Goal: Task Accomplishment & Management: Use online tool/utility

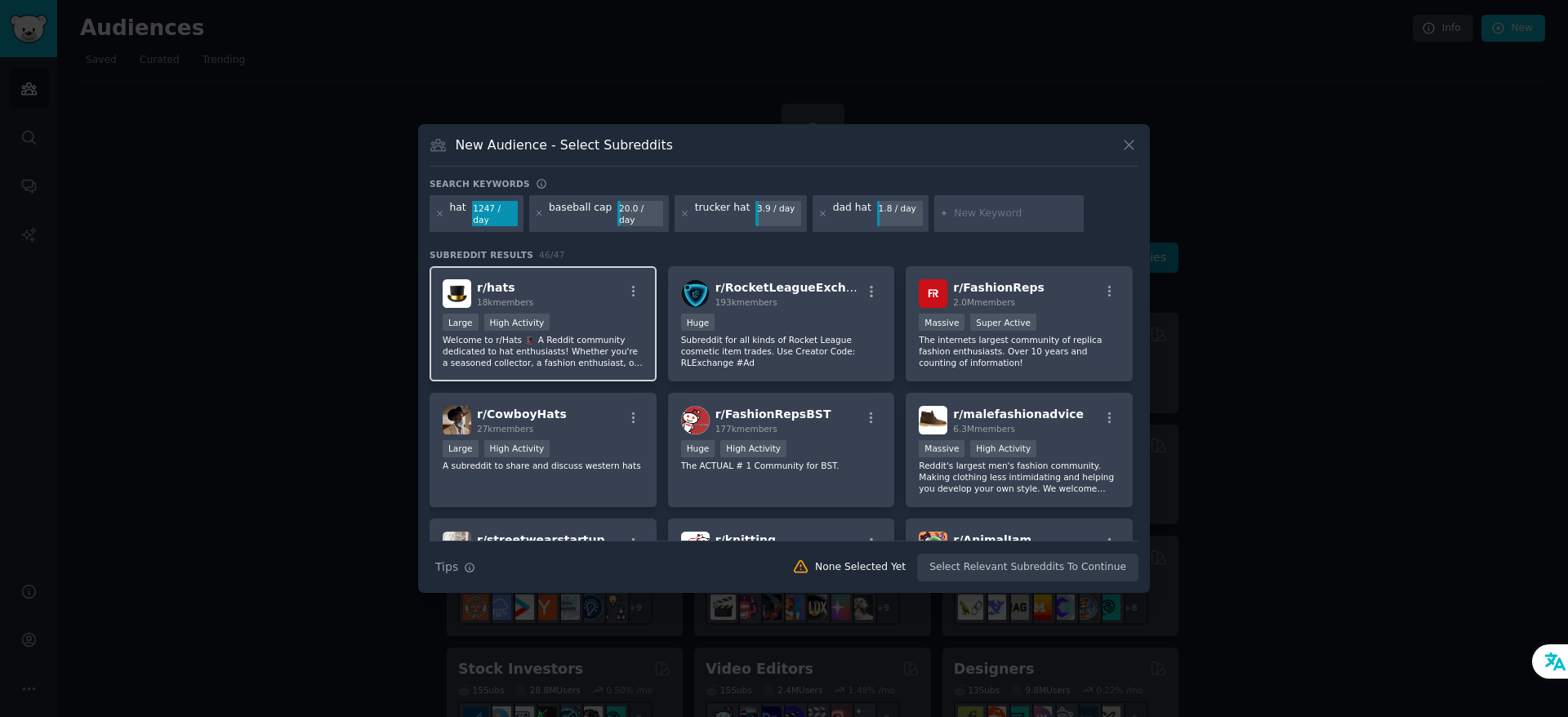
click at [579, 286] on div "r/ hats 18k members" at bounding box center [543, 293] width 201 height 29
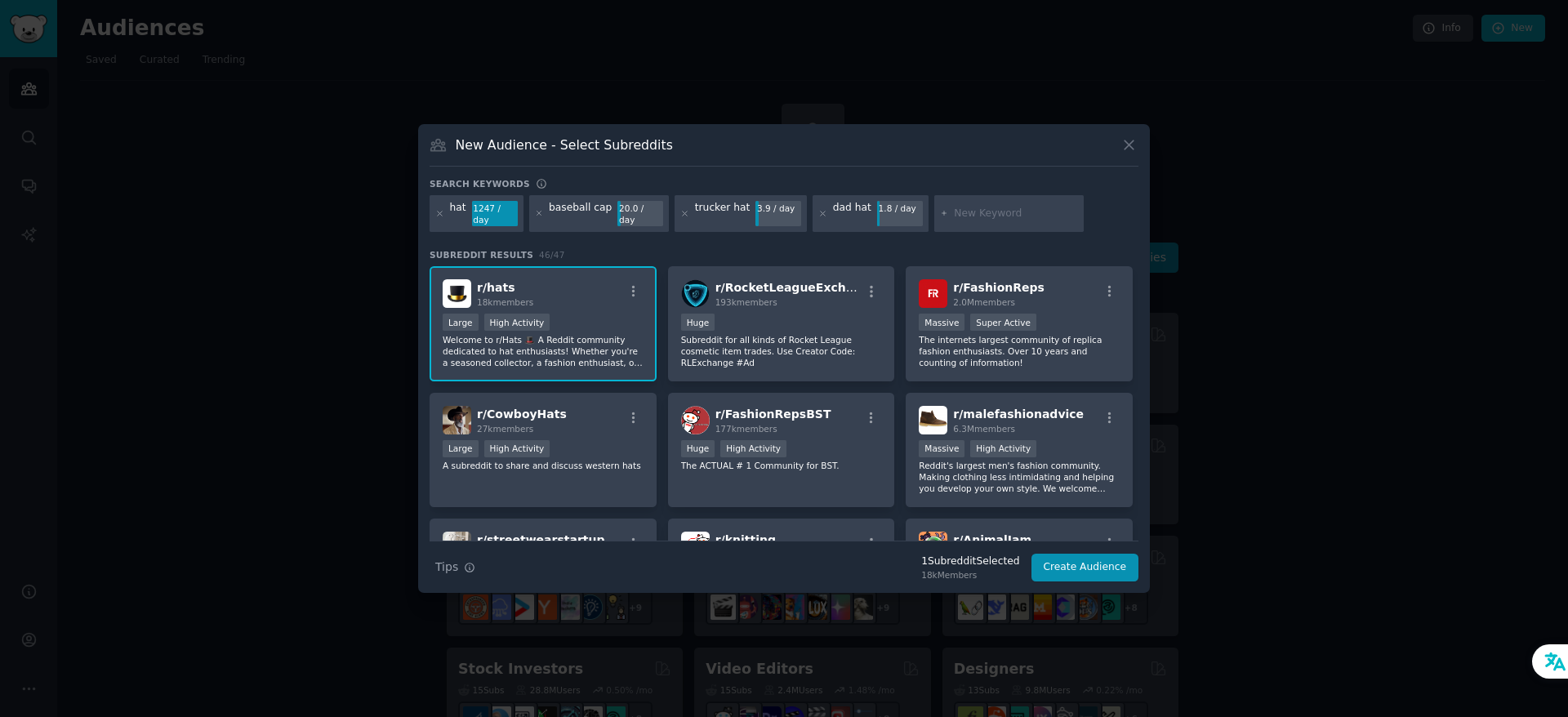
click at [821, 214] on icon at bounding box center [822, 214] width 4 height 4
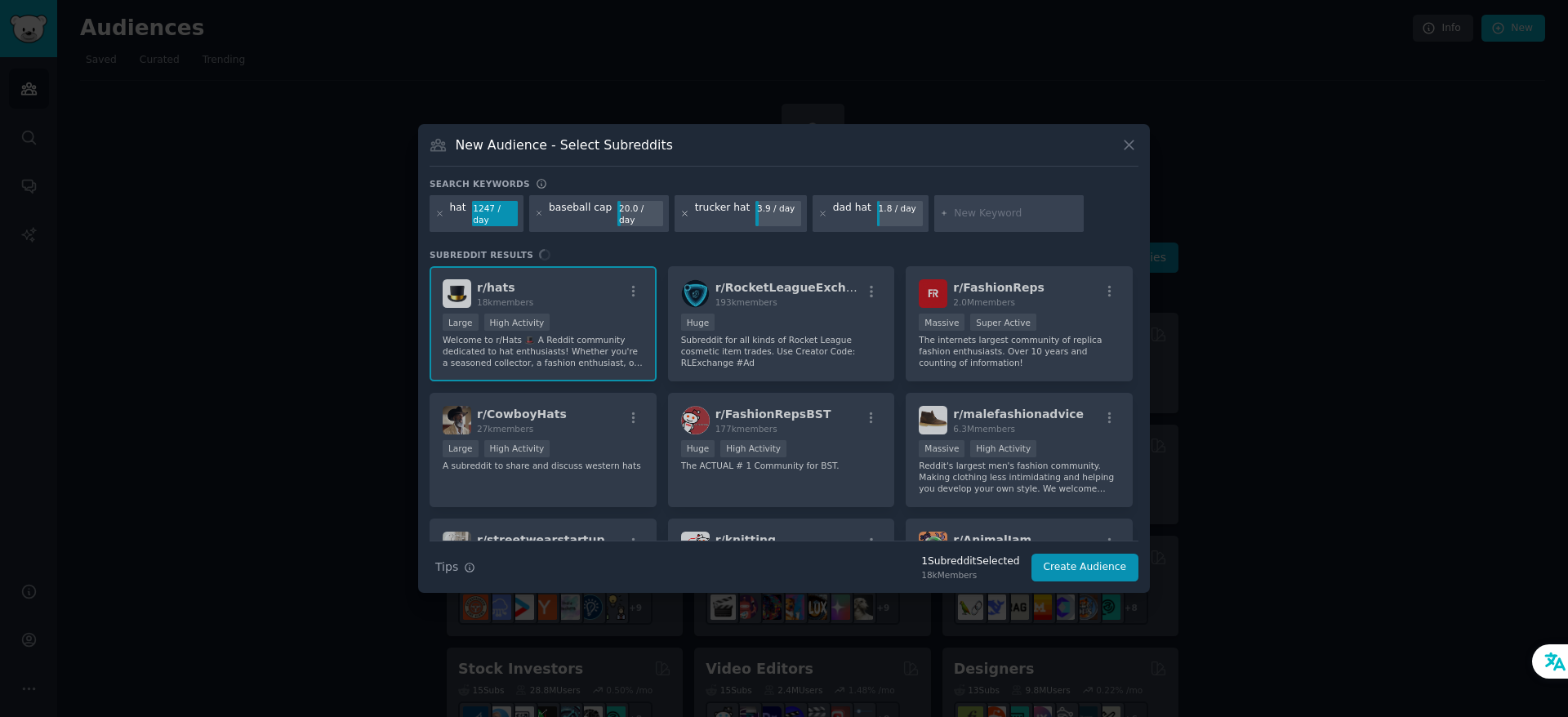
click at [680, 214] on icon at bounding box center [684, 214] width 9 height 9
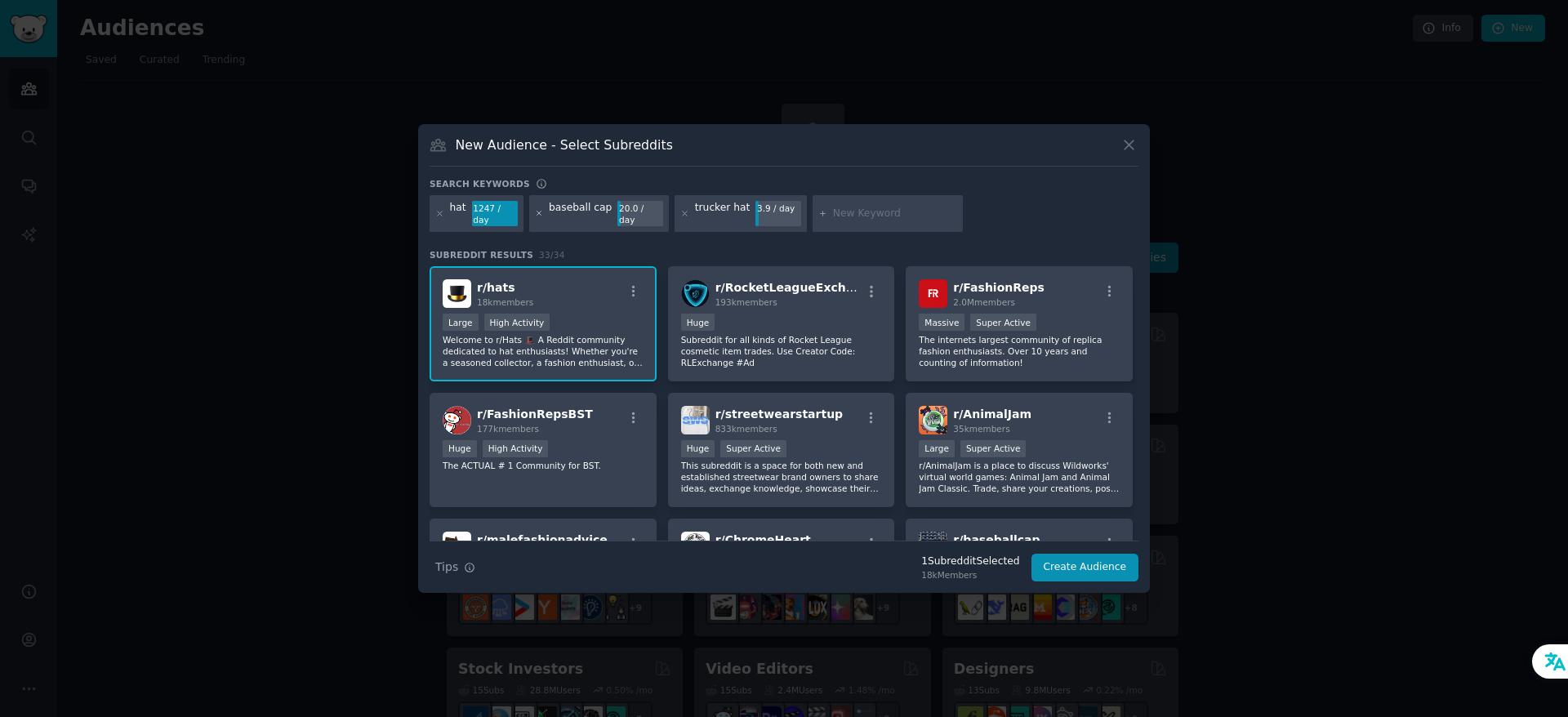
click at [541, 214] on icon at bounding box center [539, 214] width 9 height 9
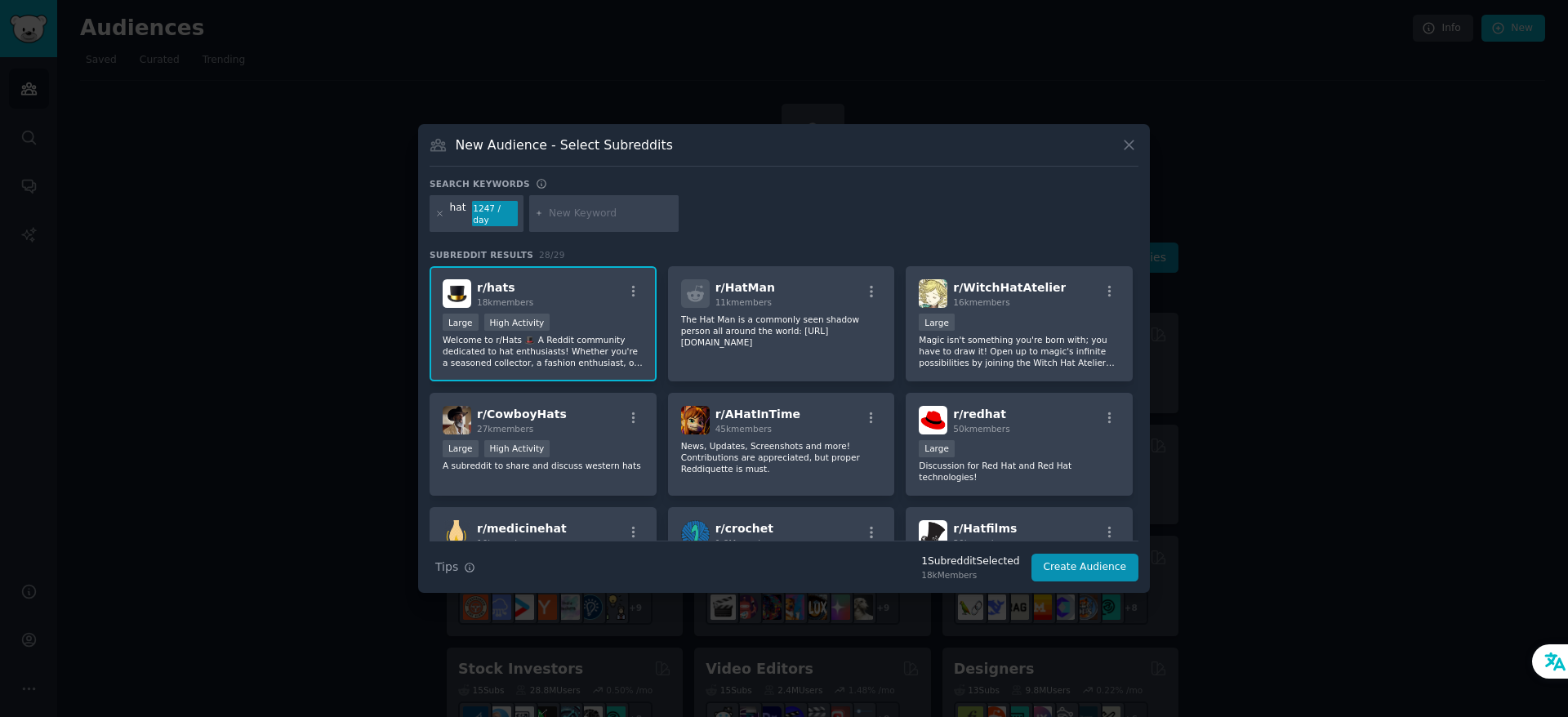
click at [579, 208] on input "text" at bounding box center [611, 214] width 124 height 15
click at [610, 422] on div "r/ CowboyHats 27k members" at bounding box center [543, 420] width 201 height 29
click at [628, 215] on input "neweraca" at bounding box center [611, 214] width 124 height 15
type input "neweracap"
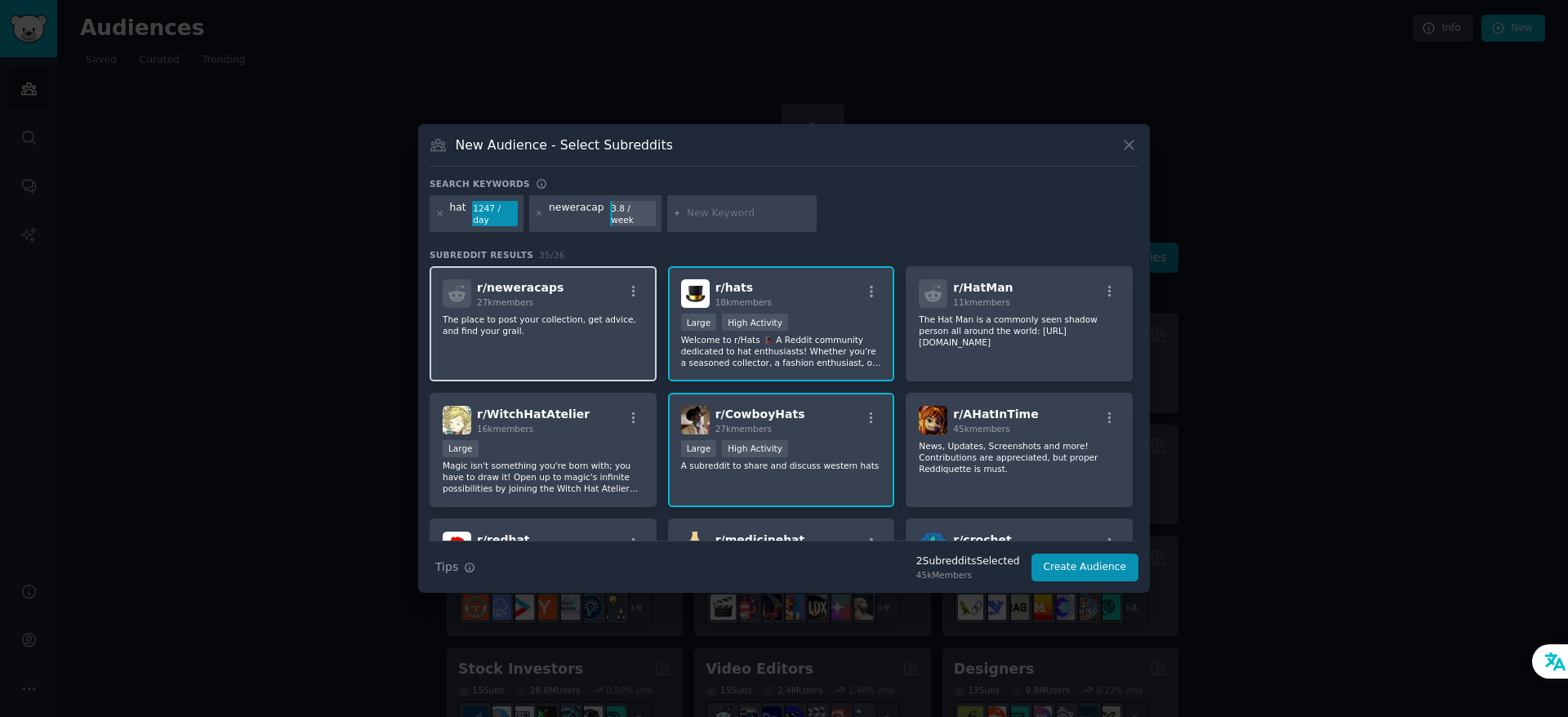
click at [596, 287] on div "r/ neweracaps 27k members" at bounding box center [543, 293] width 201 height 29
click at [728, 216] on input "text" at bounding box center [749, 214] width 124 height 15
type input "caps"
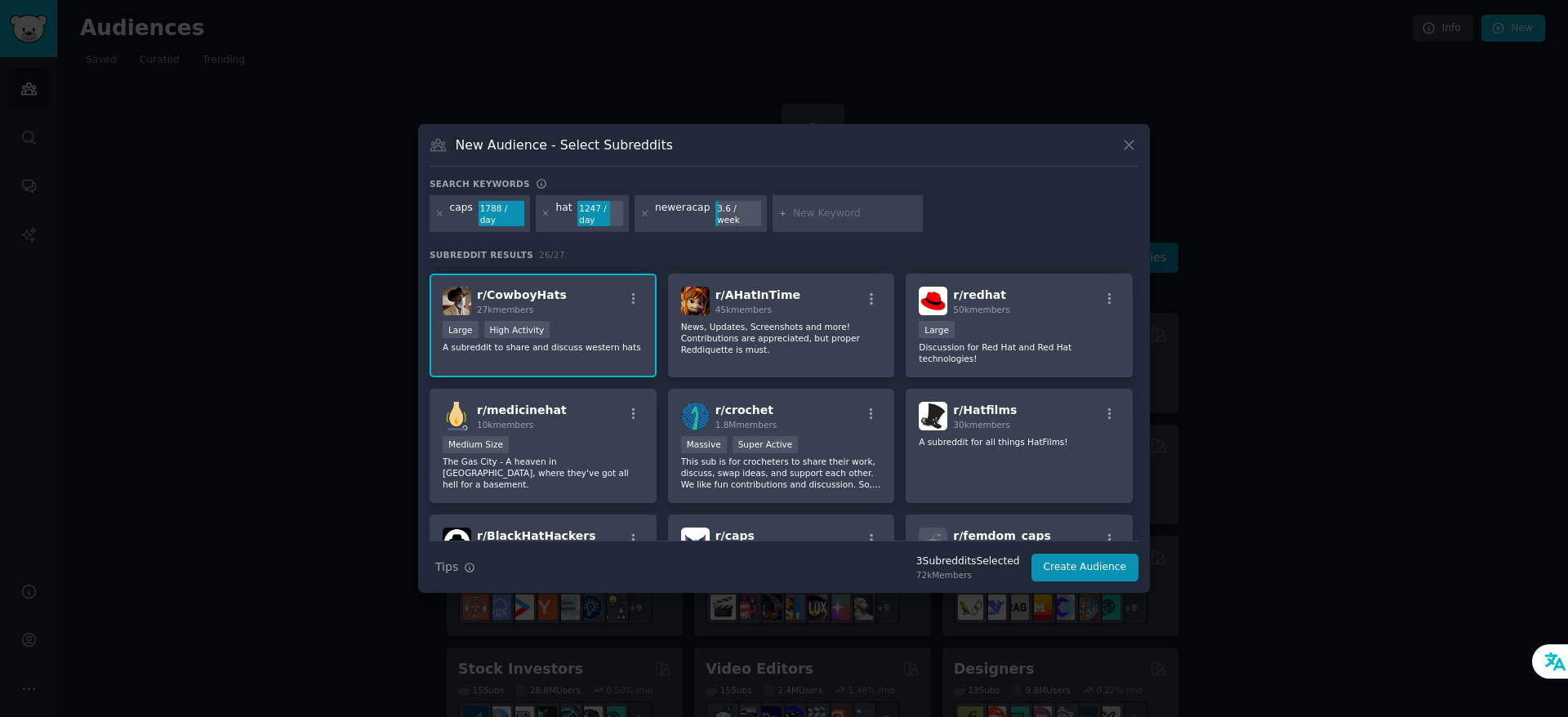
scroll to position [408, 0]
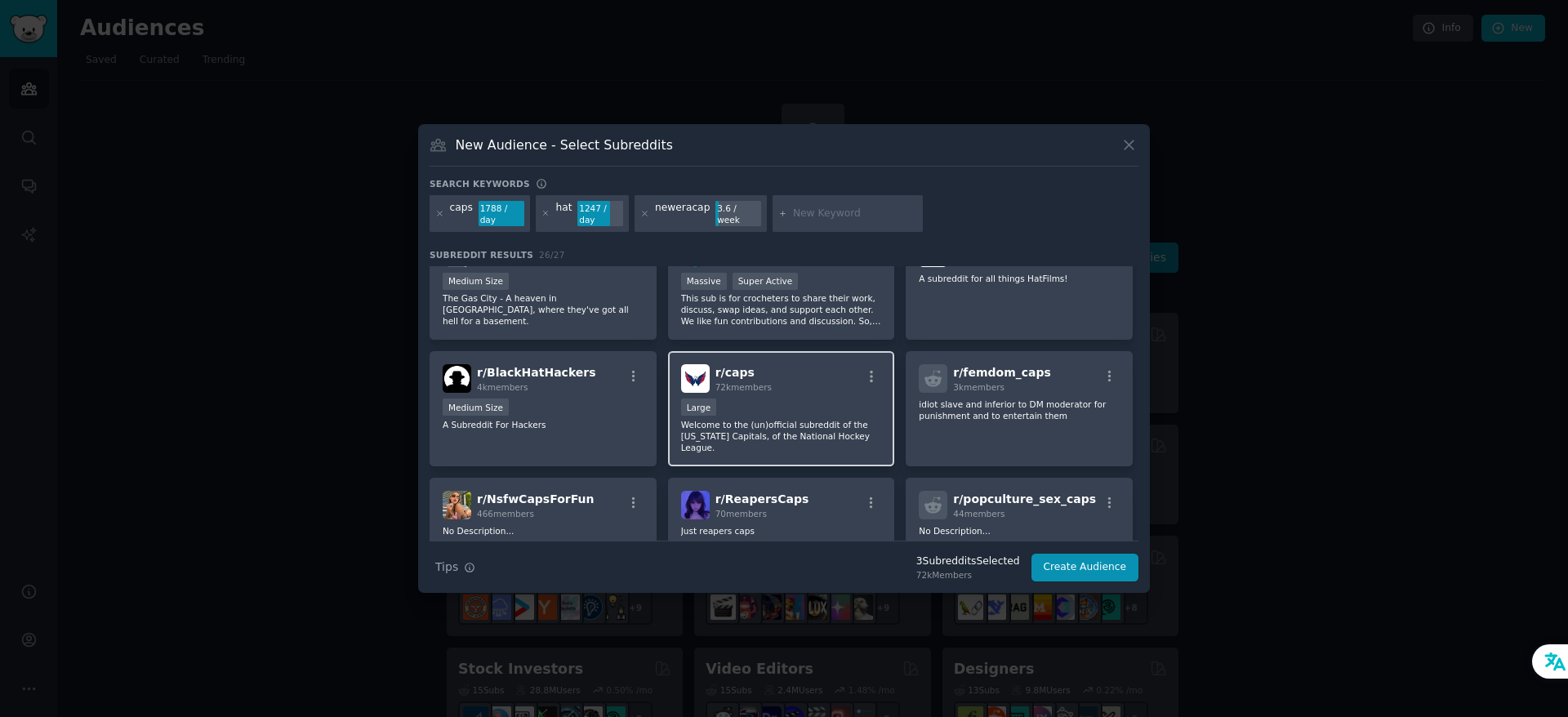
click at [803, 381] on div "r/ caps 72k members" at bounding box center [782, 378] width 201 height 29
drag, startPoint x: 887, startPoint y: 365, endPoint x: 1162, endPoint y: 351, distance: 275.4
click at [1072, 565] on button "Create Audience" at bounding box center [1086, 568] width 108 height 28
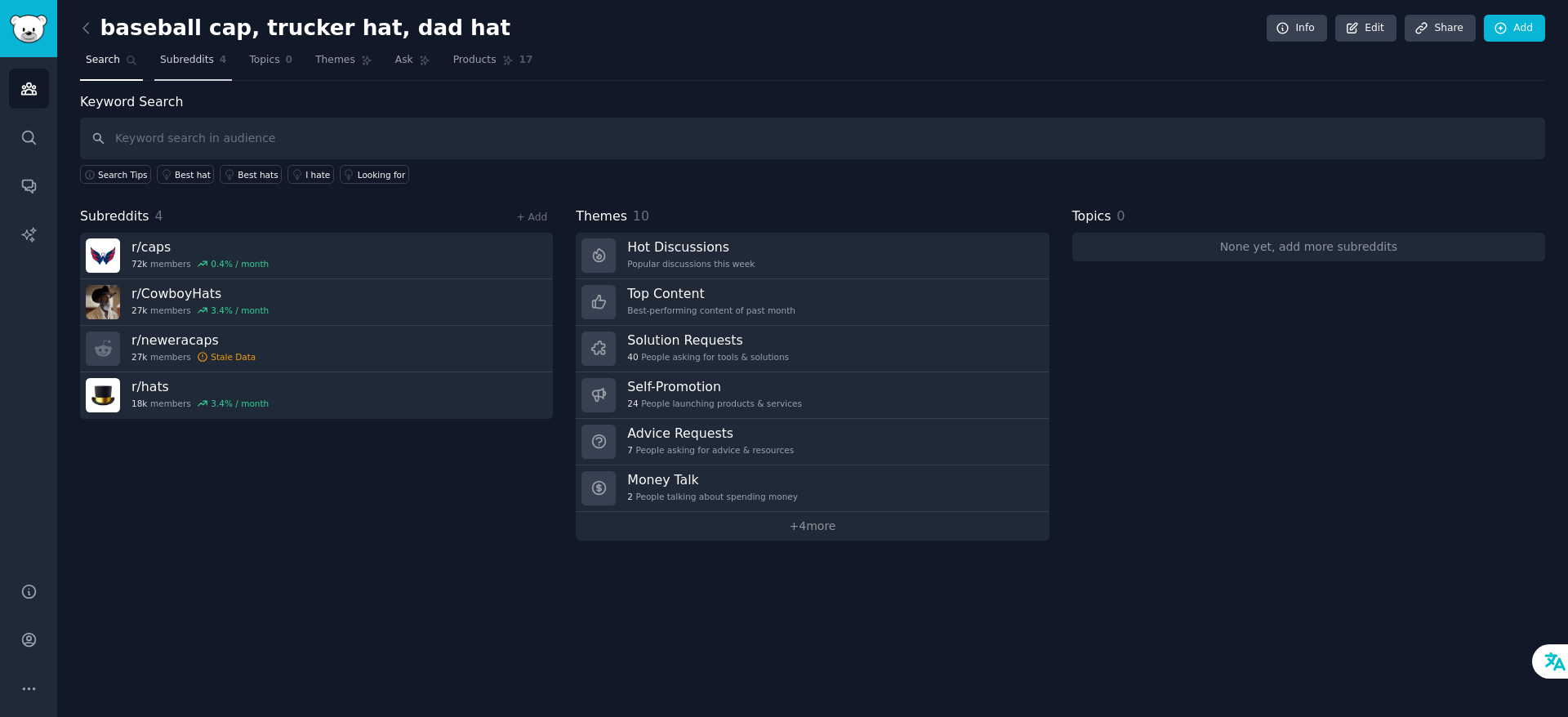
click at [200, 57] on span "Subreddits" at bounding box center [187, 61] width 54 height 15
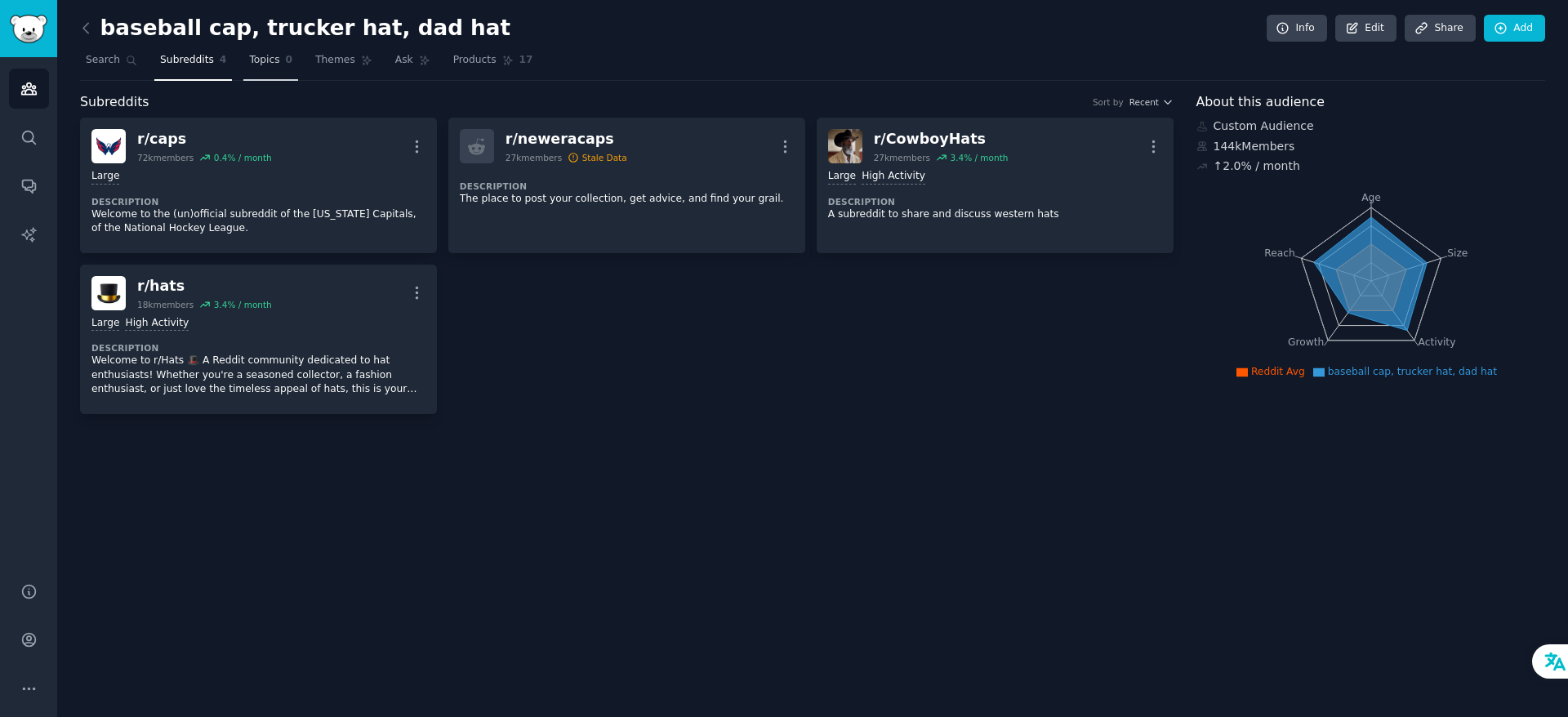
click at [258, 63] on span "Topics" at bounding box center [264, 61] width 30 height 15
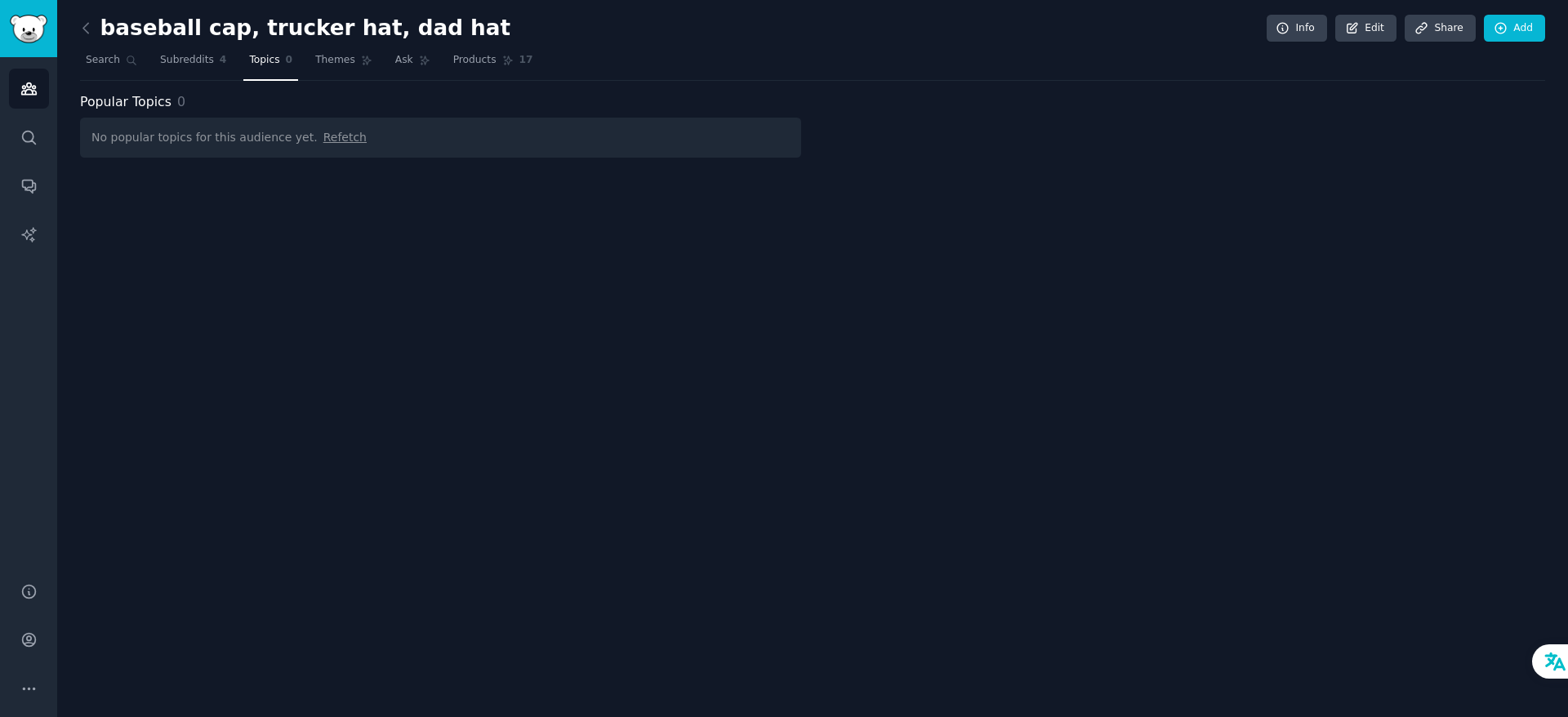
click at [329, 138] on span "Refetch" at bounding box center [345, 138] width 43 height 13
click at [332, 61] on span "Themes" at bounding box center [335, 61] width 40 height 15
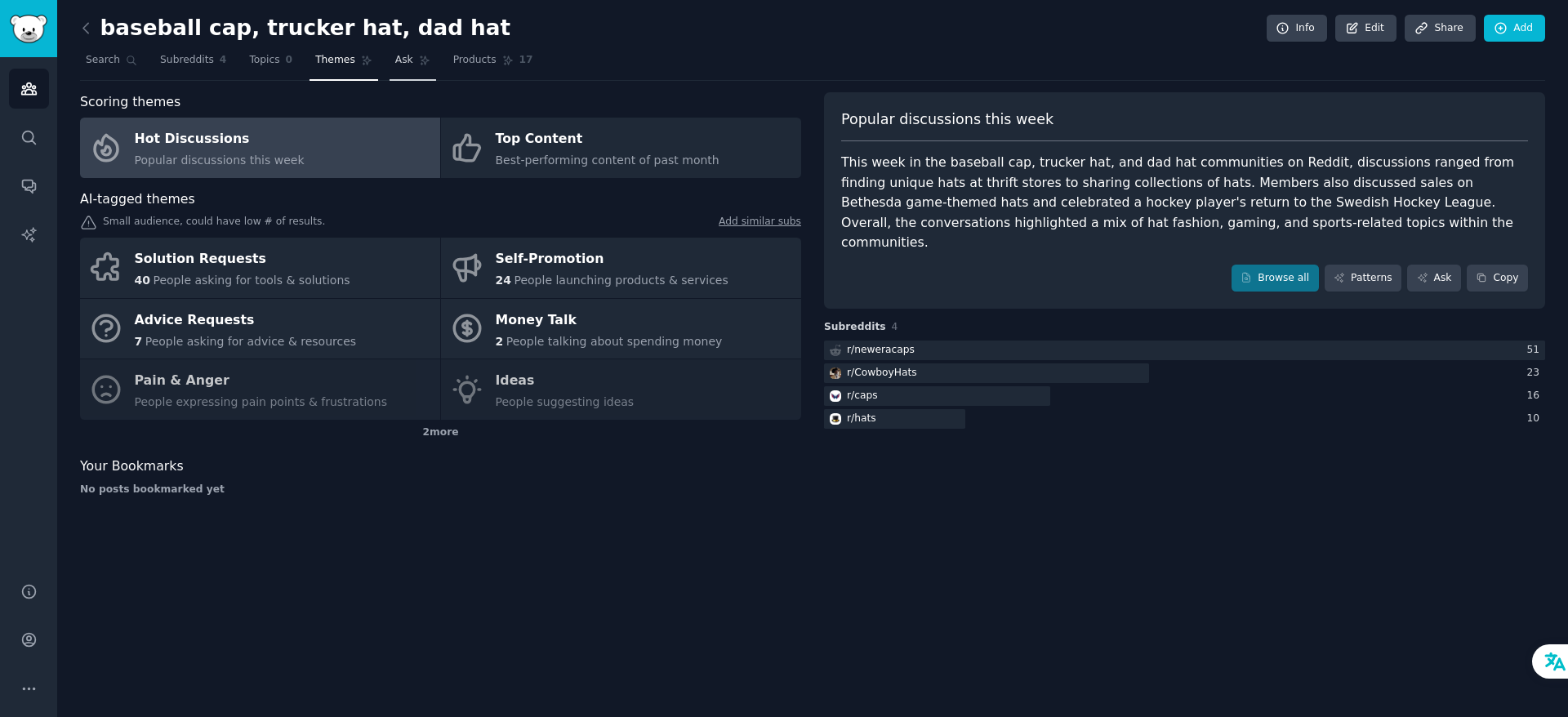
click at [395, 65] on span "Ask" at bounding box center [404, 61] width 18 height 15
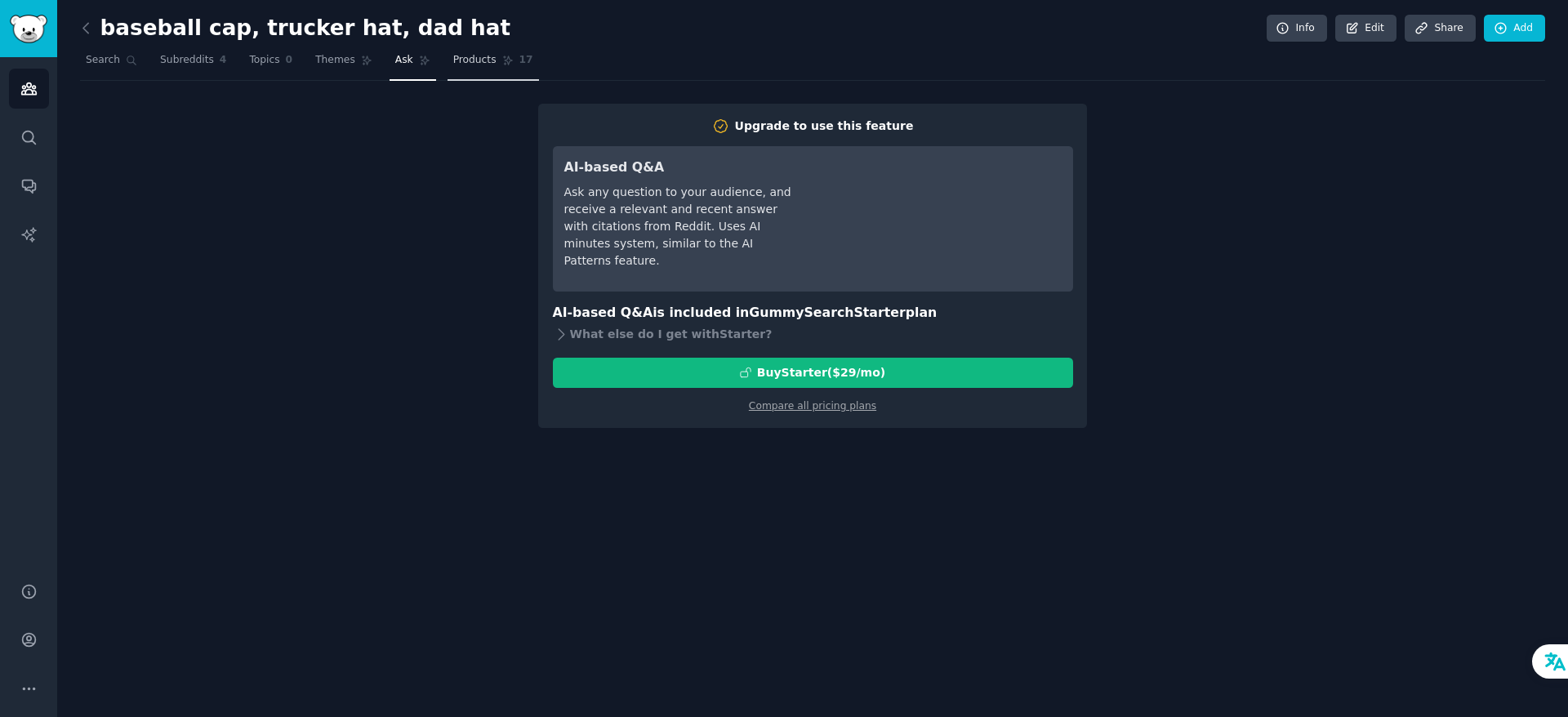
click at [466, 62] on span "Products" at bounding box center [475, 61] width 43 height 15
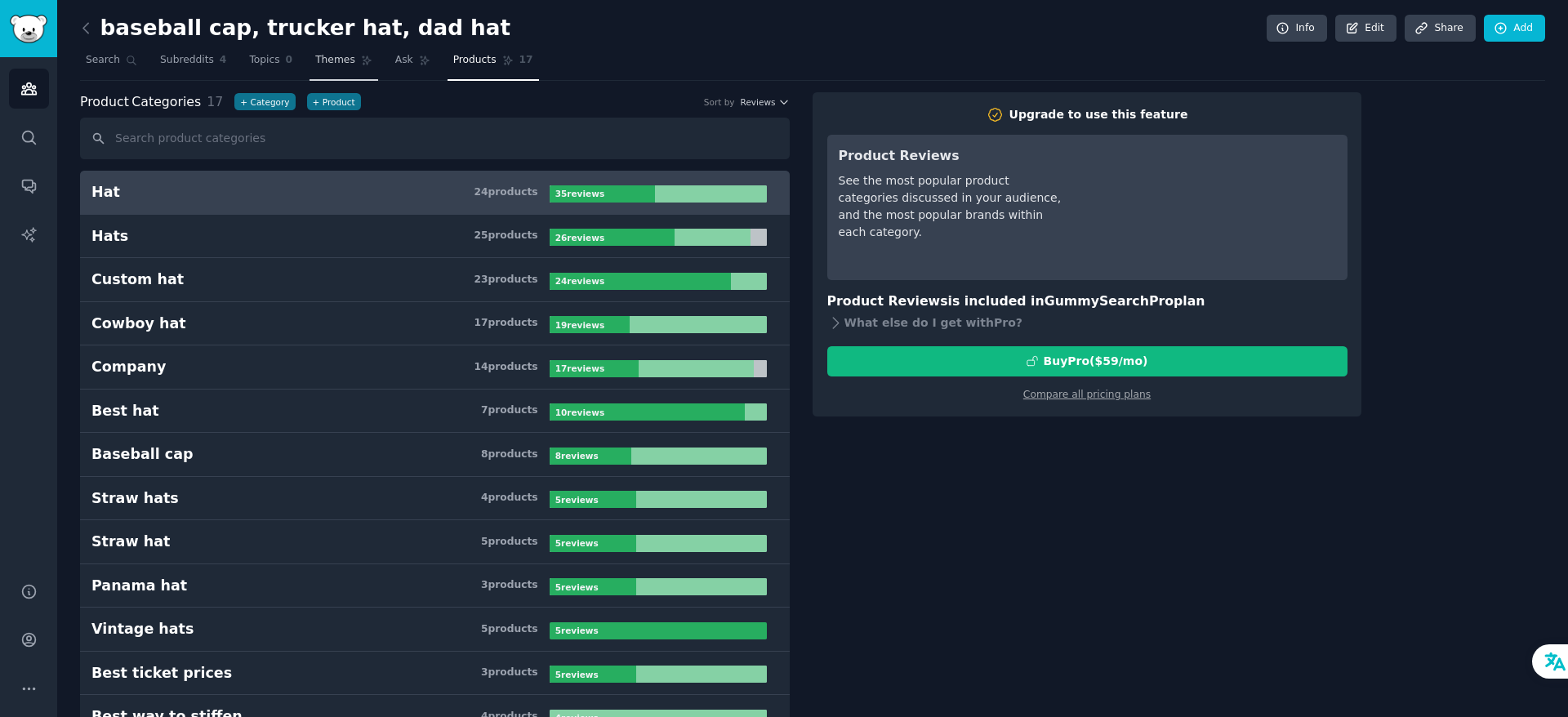
click at [327, 62] on span "Themes" at bounding box center [335, 61] width 40 height 15
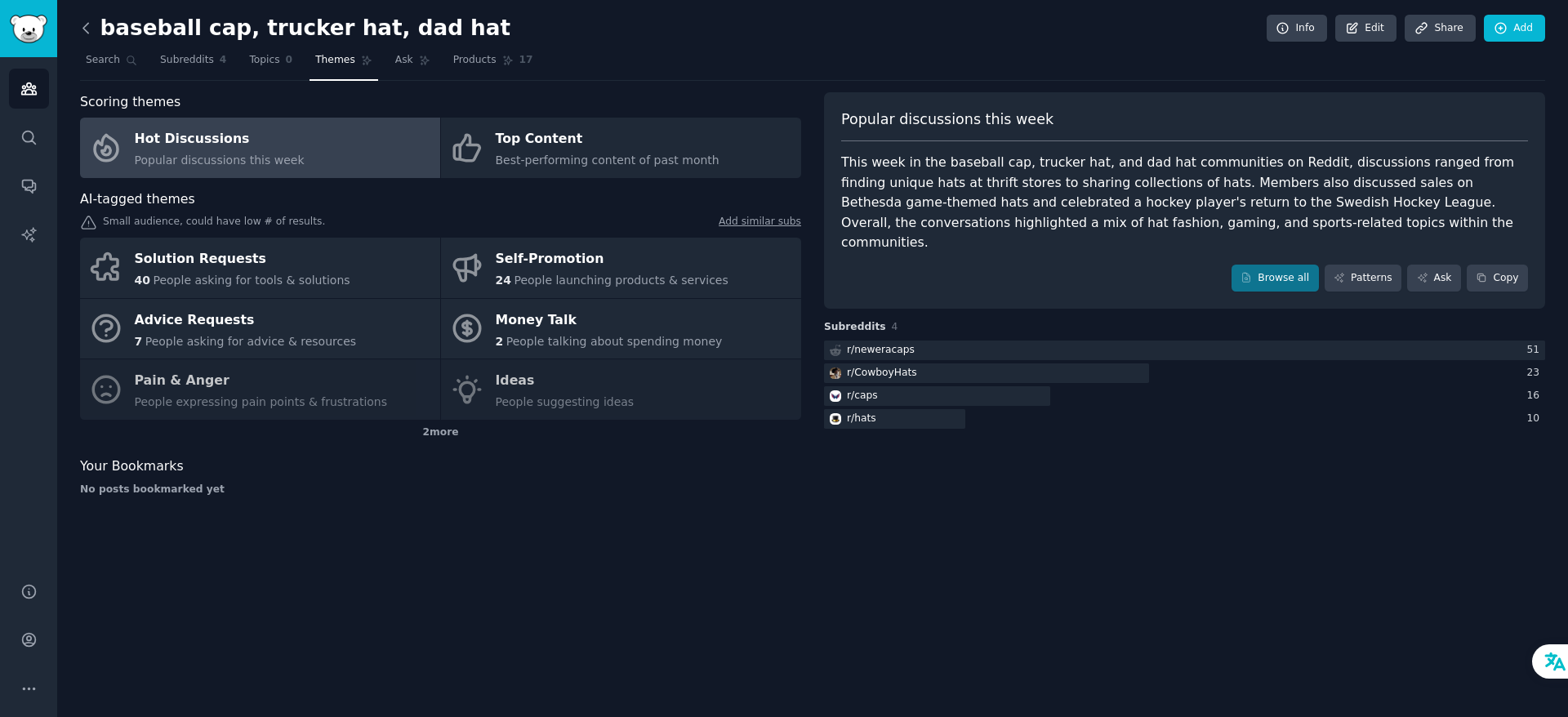
click at [82, 34] on icon at bounding box center [86, 28] width 17 height 17
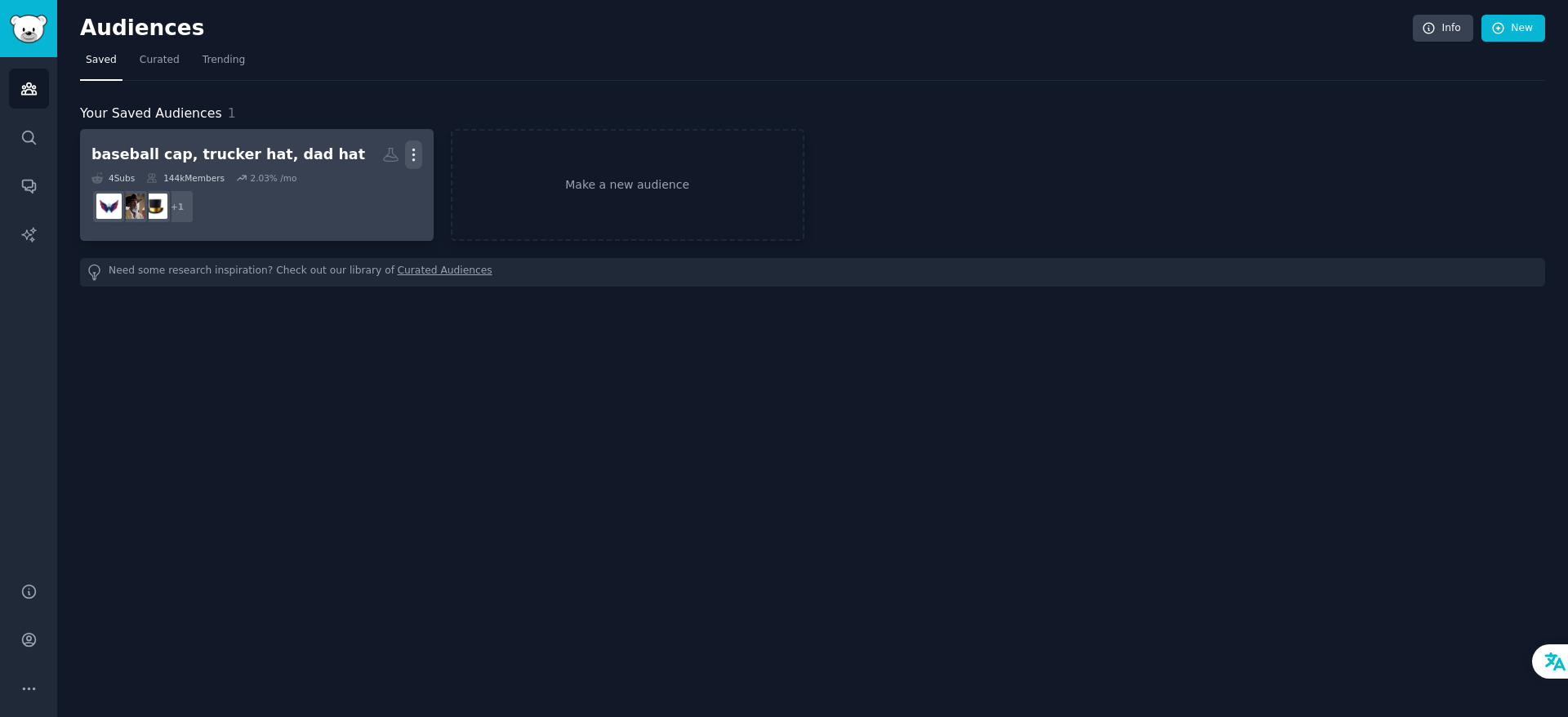
click at [411, 156] on icon "button" at bounding box center [413, 155] width 17 height 17
click at [261, 211] on dd "+ 1" at bounding box center [257, 207] width 331 height 46
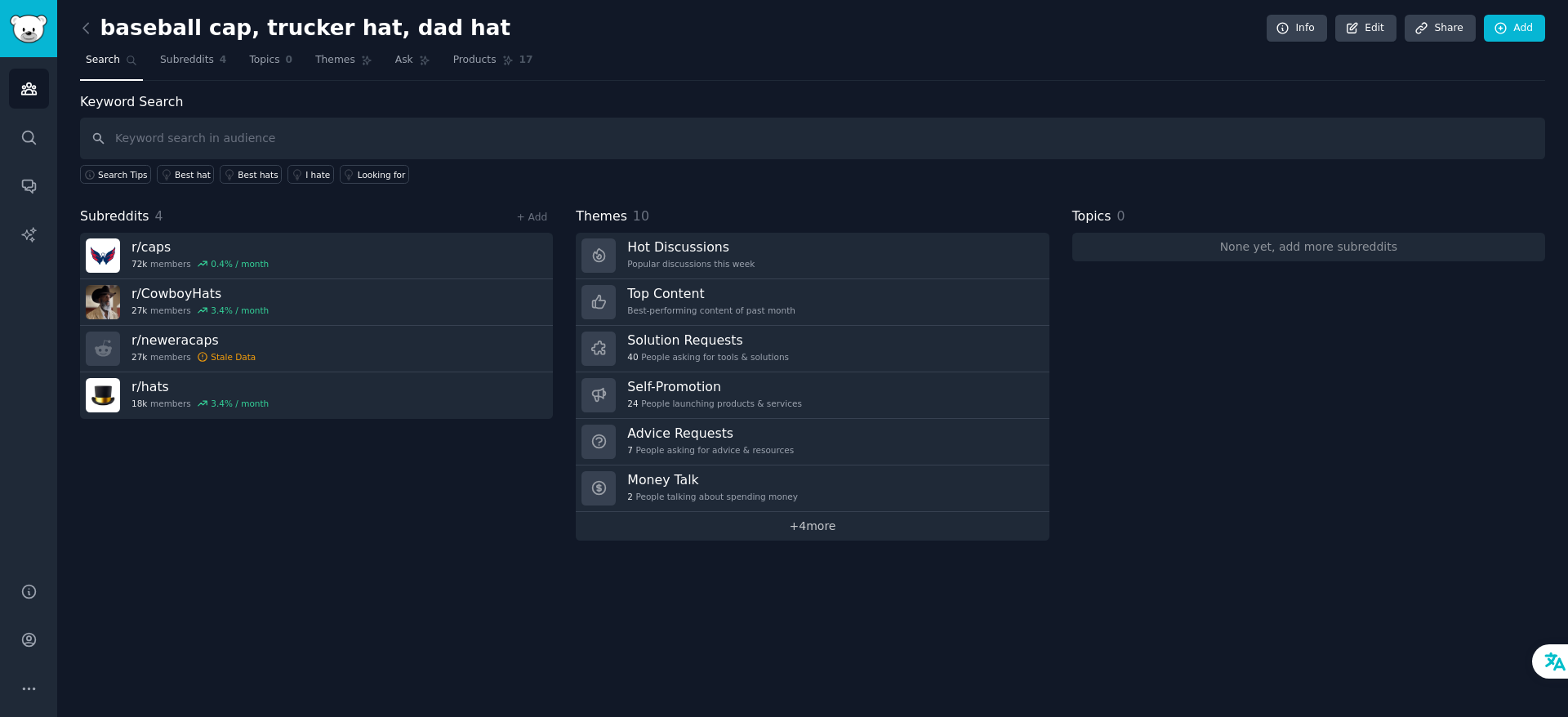
click at [858, 529] on link "+ 4 more" at bounding box center [813, 526] width 473 height 29
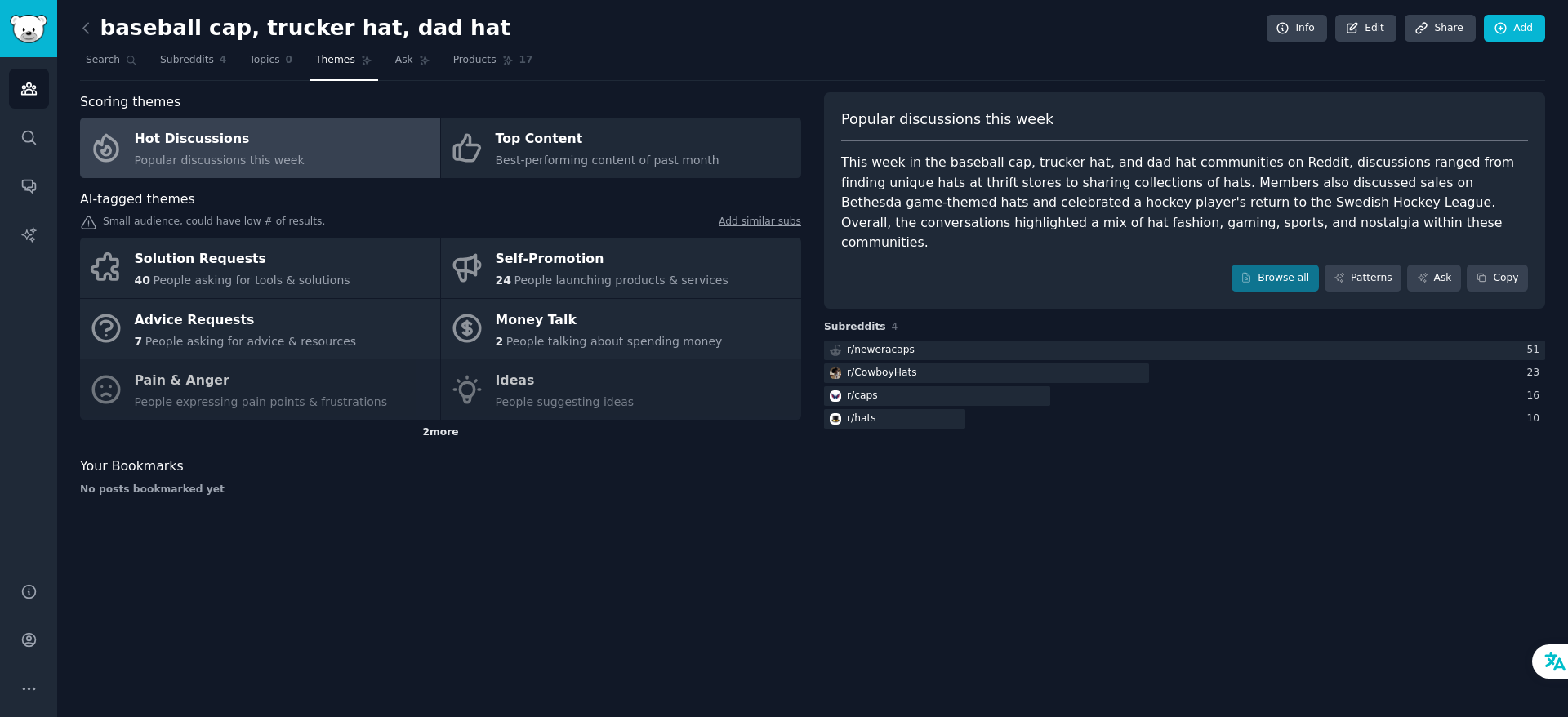
click at [453, 430] on div "2 more" at bounding box center [440, 433] width 721 height 26
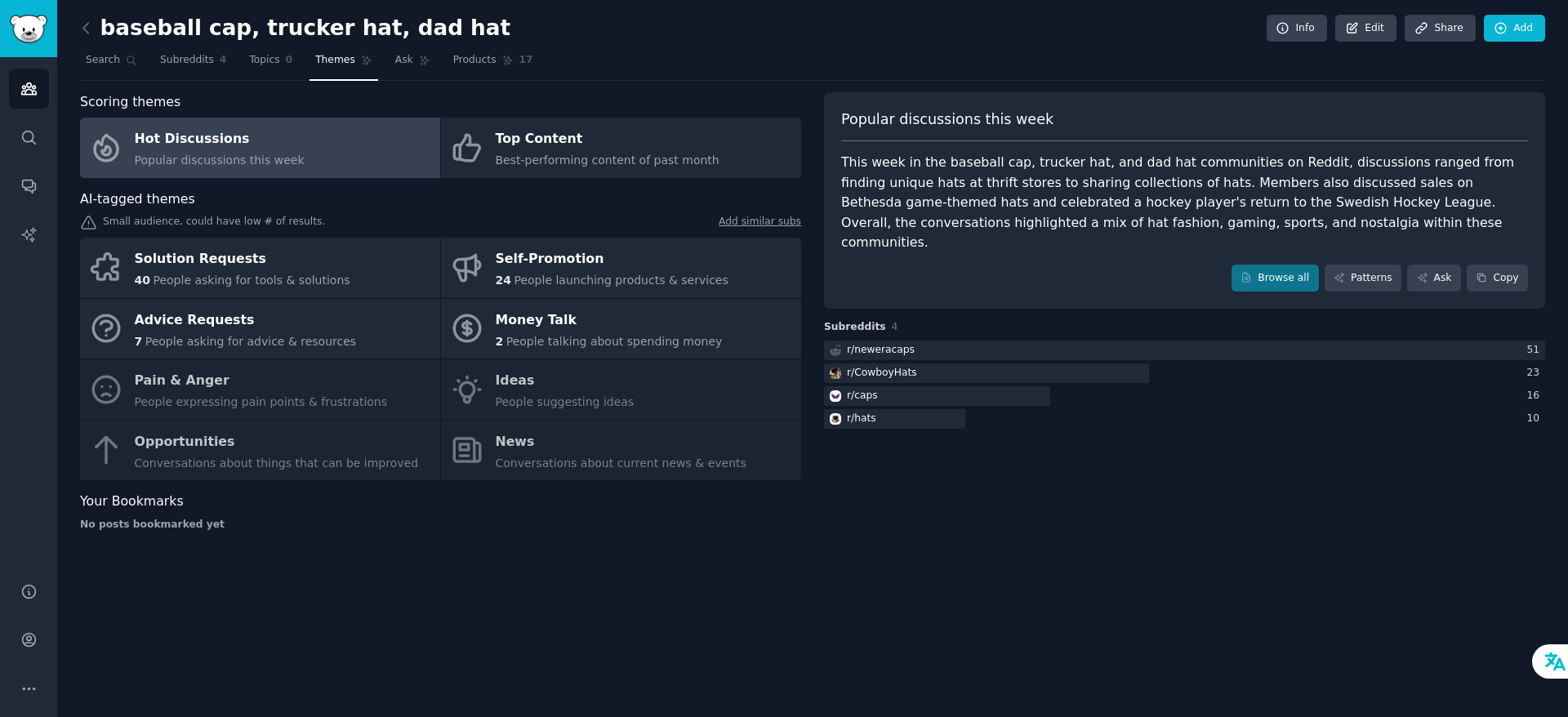
click at [760, 223] on link "Add similar subs" at bounding box center [759, 223] width 83 height 17
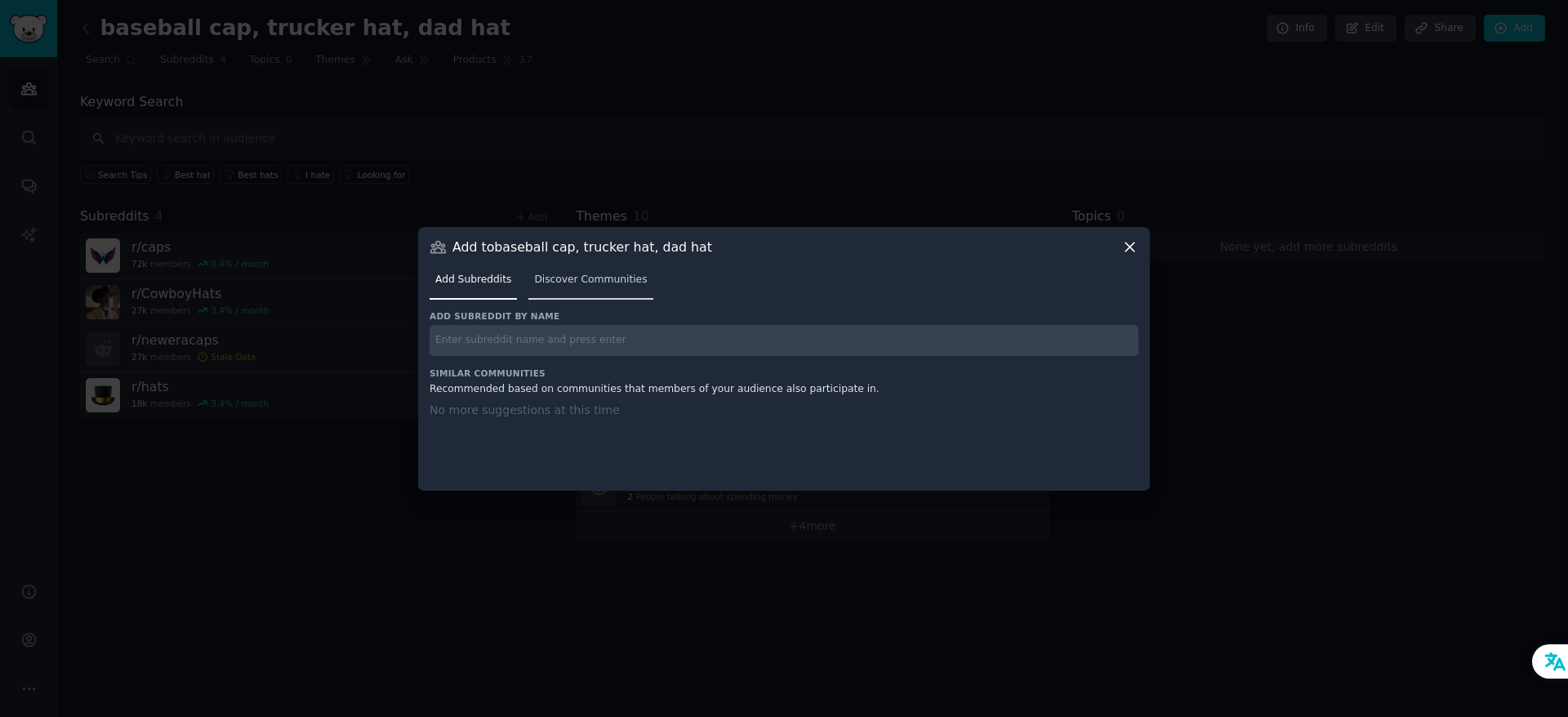
click at [613, 280] on span "Discover Communities" at bounding box center [591, 280] width 113 height 15
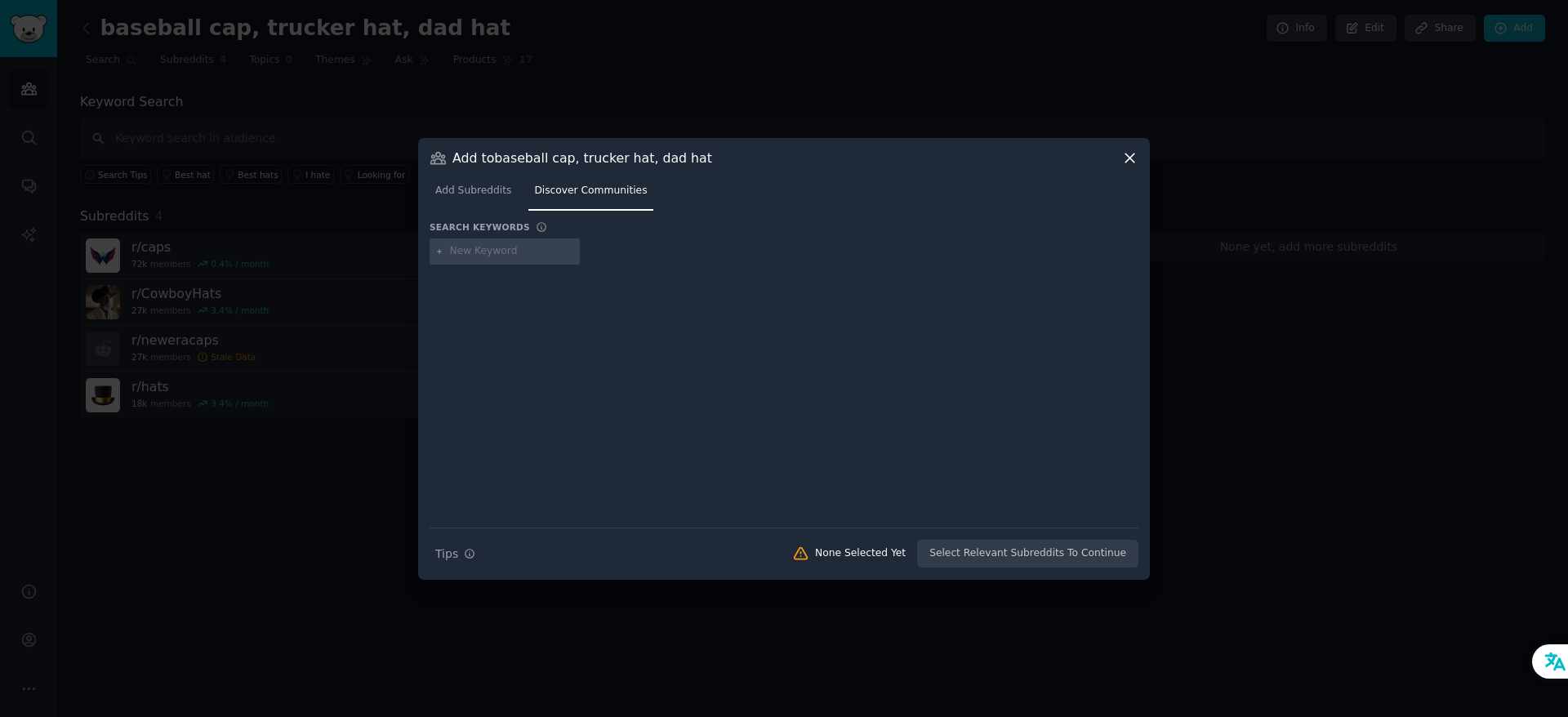
click at [1133, 155] on icon at bounding box center [1129, 158] width 9 height 9
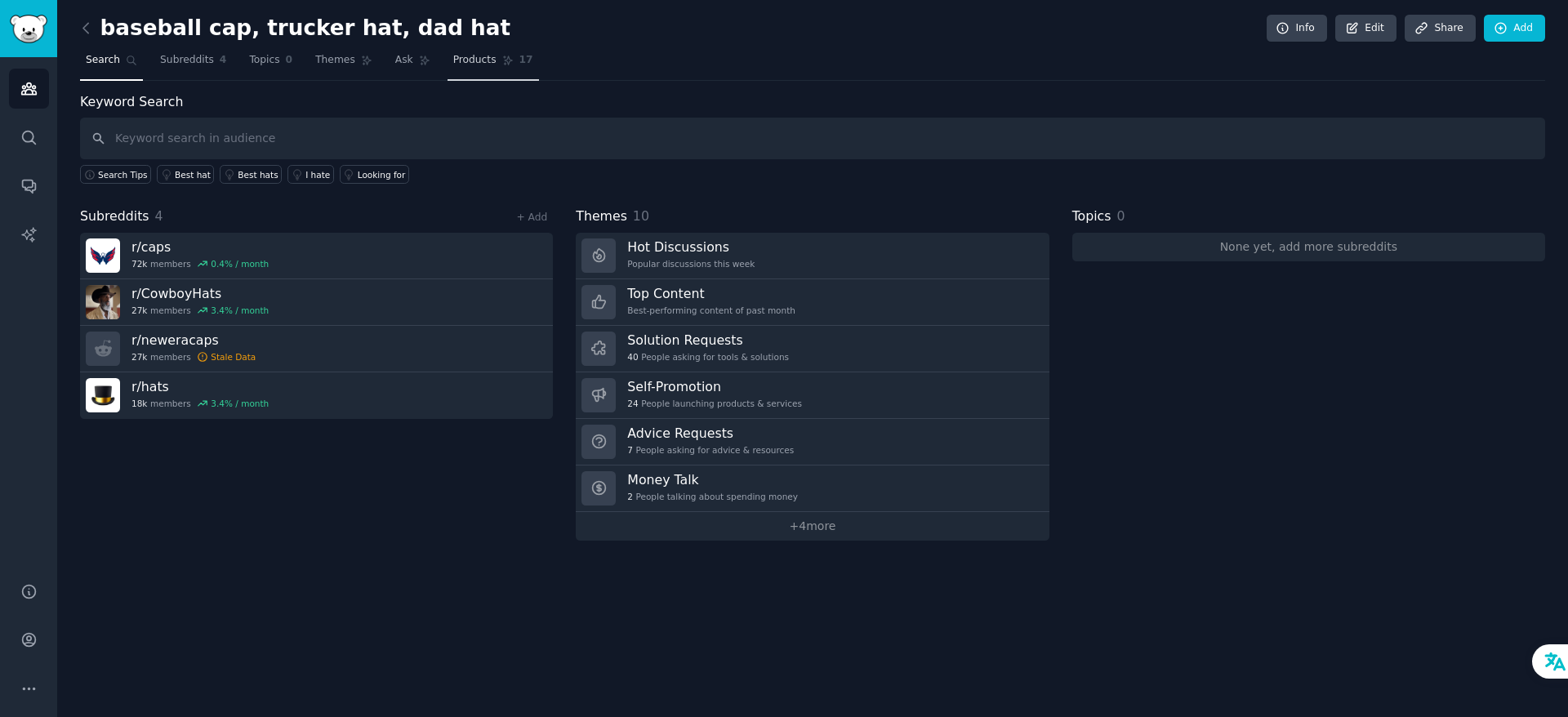
click at [474, 61] on span "Products" at bounding box center [475, 61] width 43 height 15
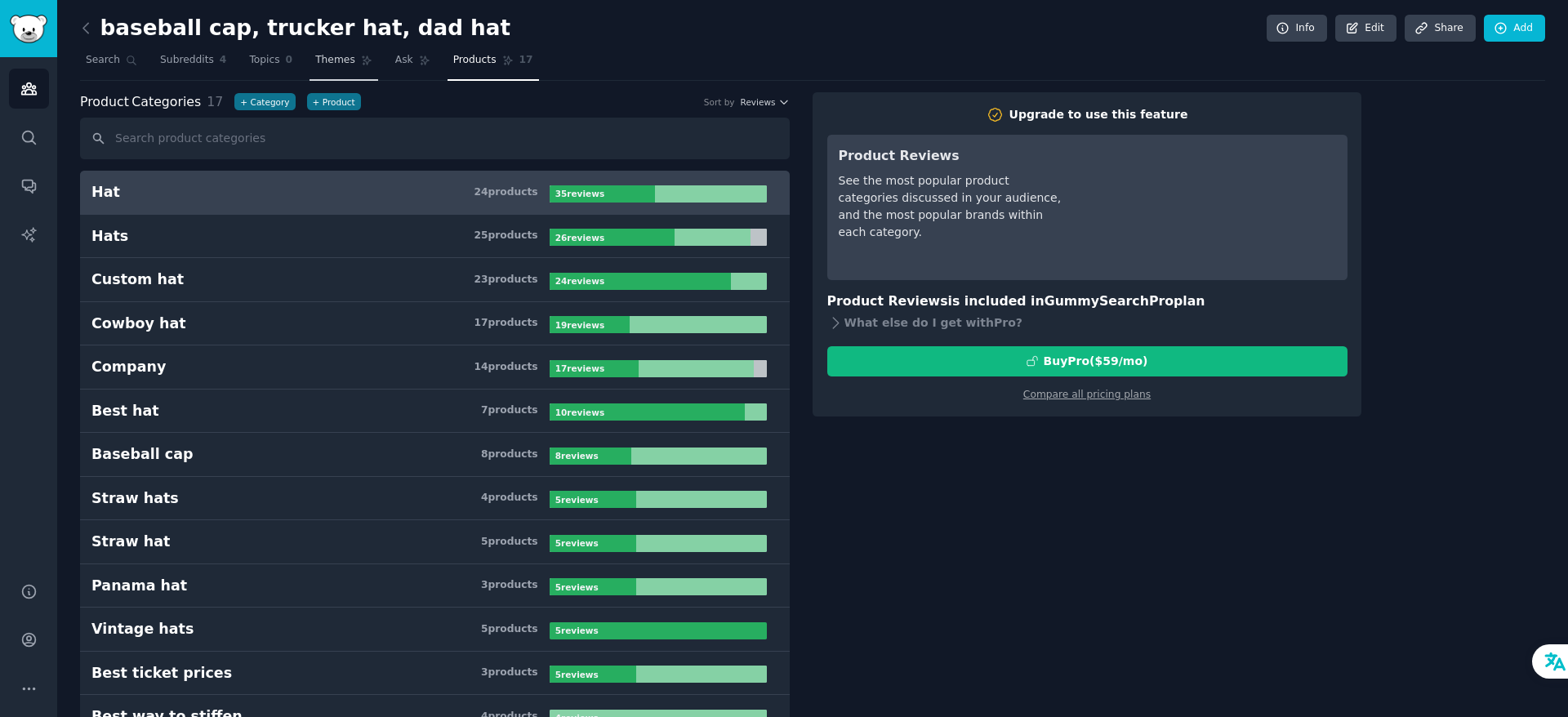
click at [326, 61] on span "Themes" at bounding box center [335, 61] width 40 height 15
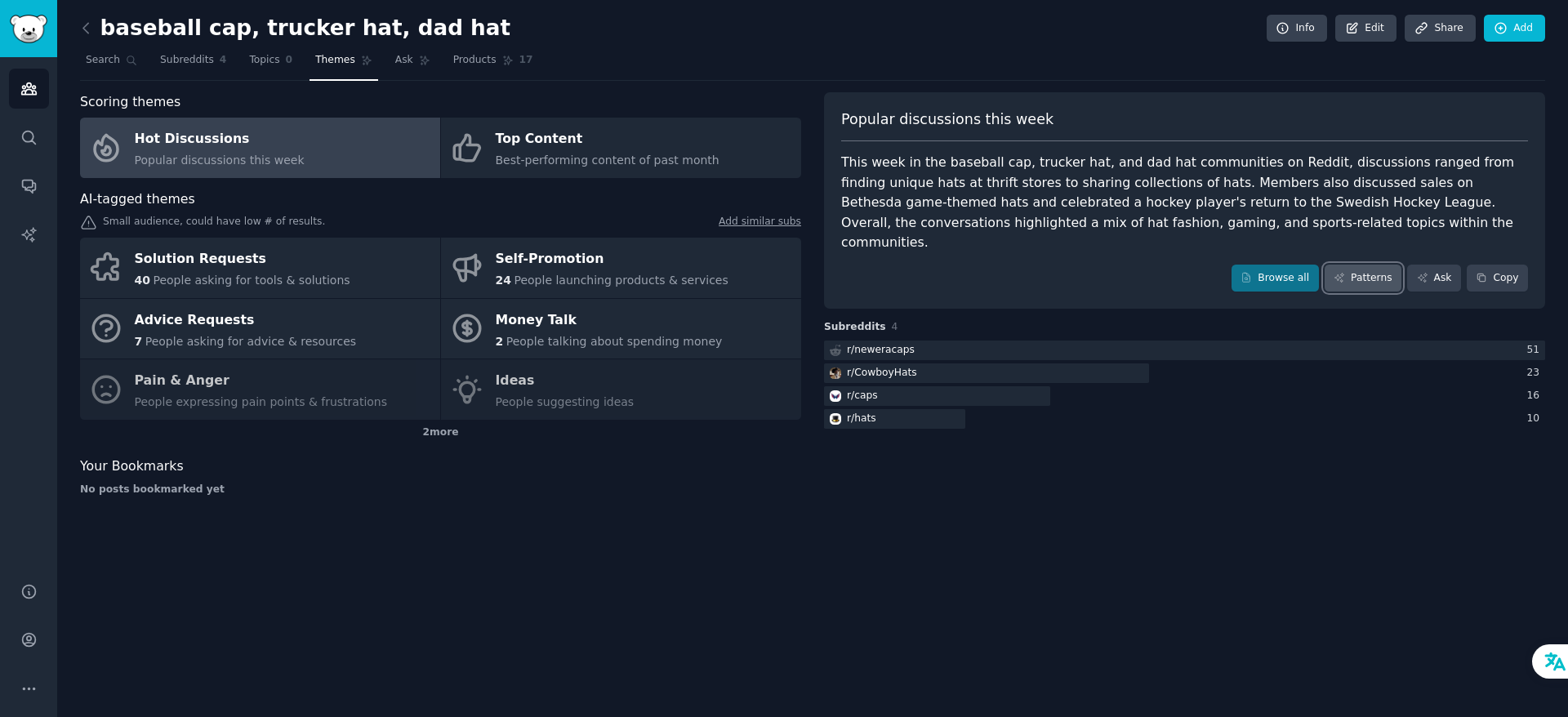
click at [1372, 264] on link "Patterns" at bounding box center [1363, 278] width 77 height 28
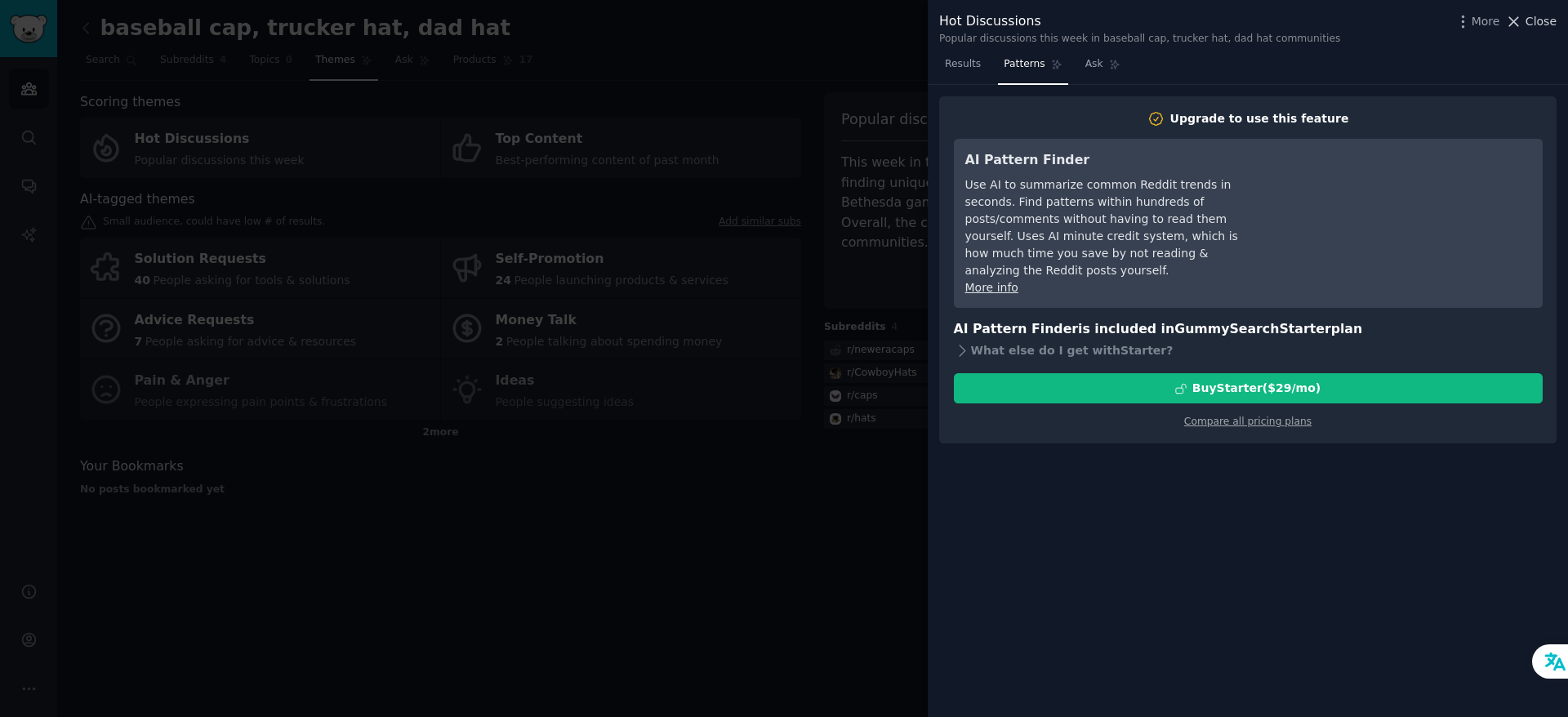
click at [1545, 28] on span "Close" at bounding box center [1542, 21] width 31 height 17
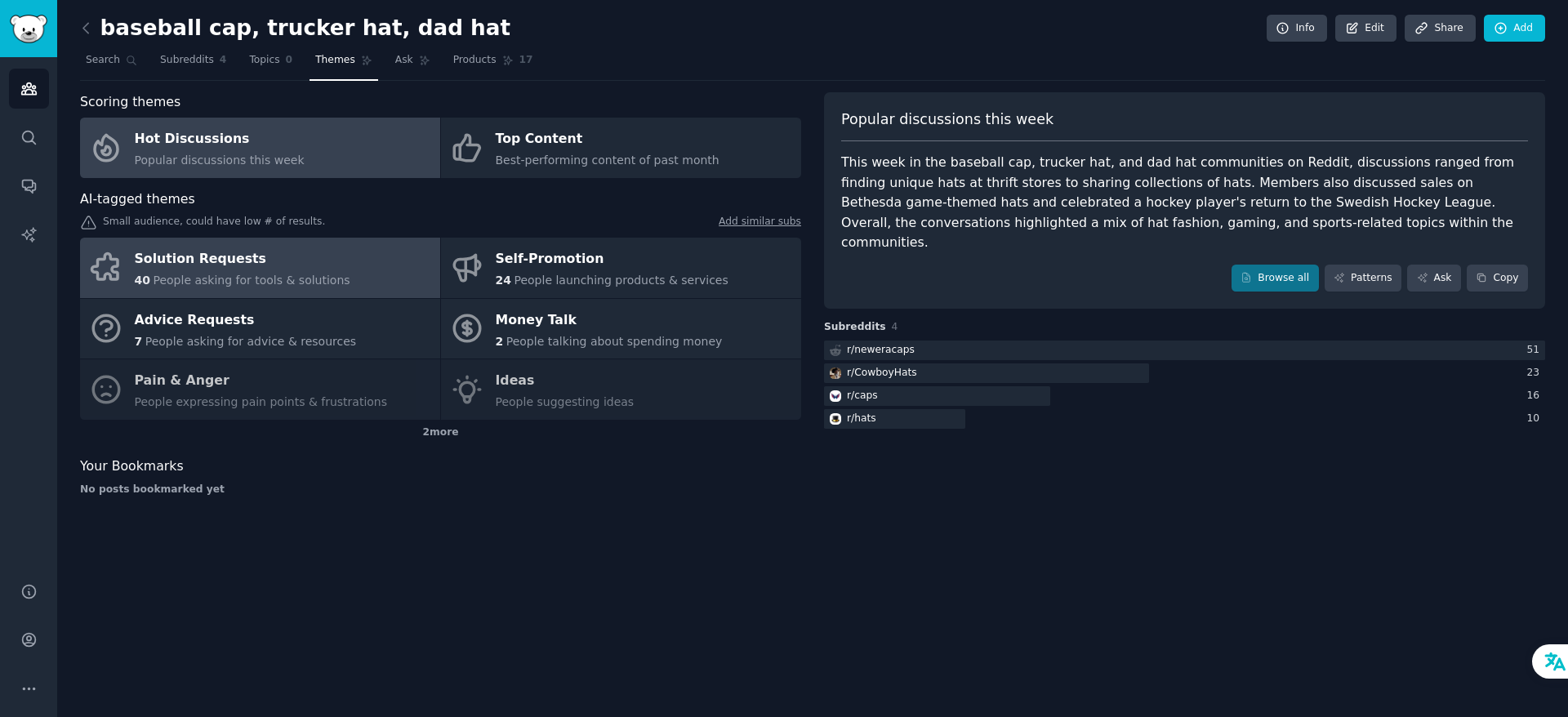
click at [215, 274] on span "People asking for tools & solutions" at bounding box center [251, 280] width 197 height 13
